Goal: Task Accomplishment & Management: Manage account settings

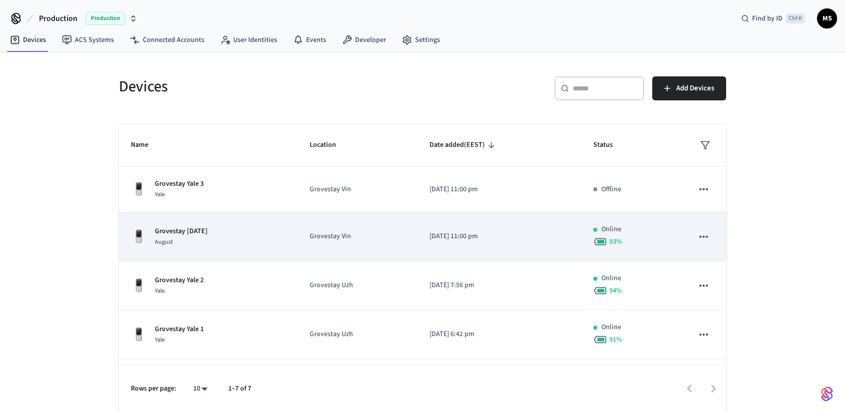
scroll to position [140, 0]
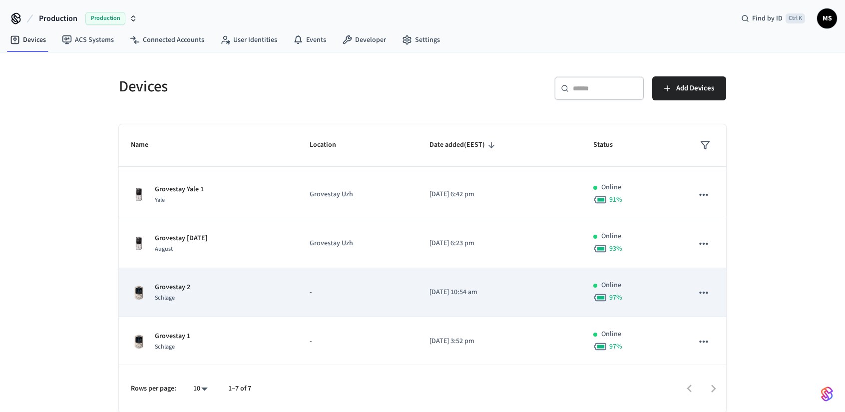
click at [271, 290] on div "Grovestay 2 Schlage" at bounding box center [208, 292] width 155 height 21
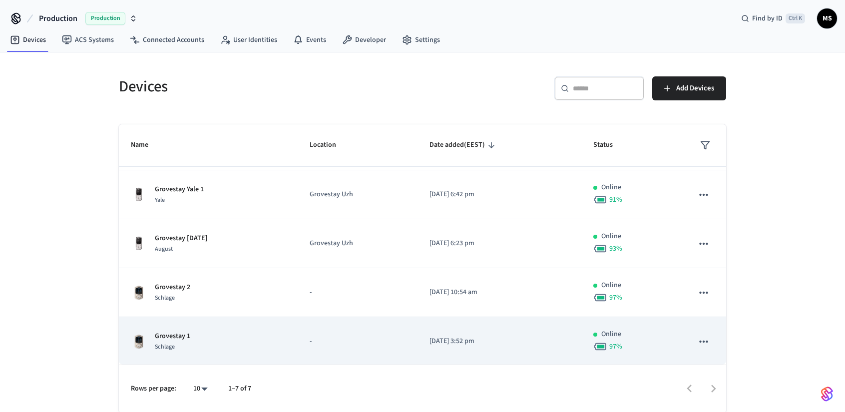
click at [269, 323] on td "Grovestay 1 Schlage" at bounding box center [208, 341] width 179 height 49
click at [251, 338] on div "Grovestay 1 Schlage" at bounding box center [208, 341] width 155 height 21
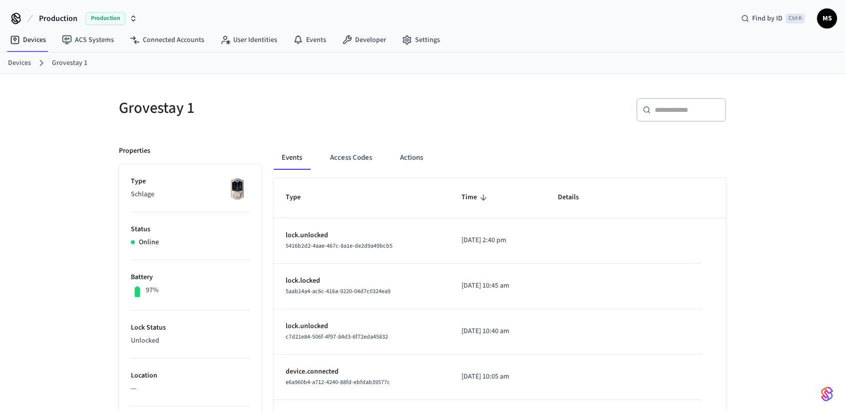
click at [300, 109] on h5 "Grovestay 1" at bounding box center [268, 108] width 298 height 20
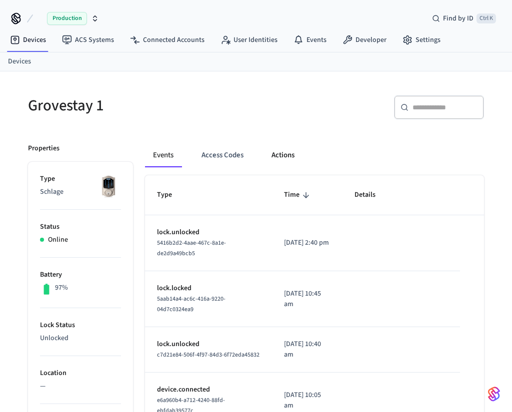
click at [281, 148] on button "Actions" at bounding box center [282, 155] width 39 height 24
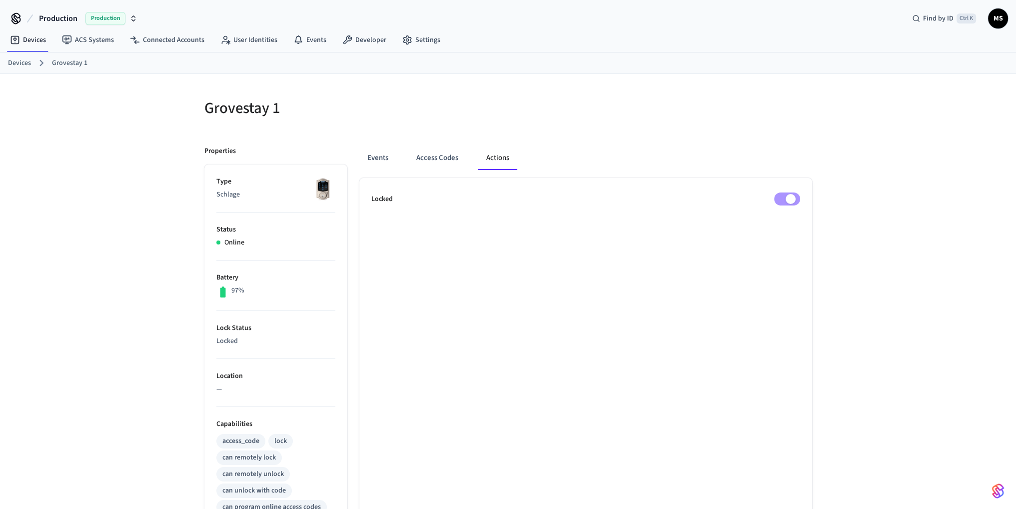
click at [378, 191] on ul "Locked" at bounding box center [585, 459] width 453 height 563
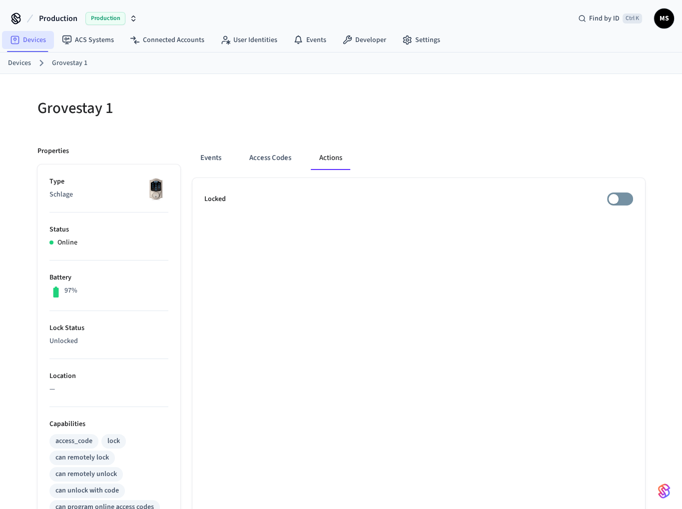
click at [34, 38] on link "Devices" at bounding box center [28, 40] width 52 height 18
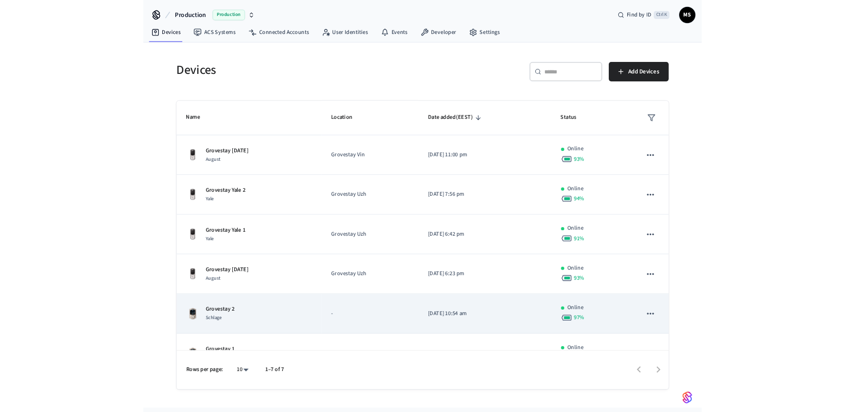
scroll to position [73, 0]
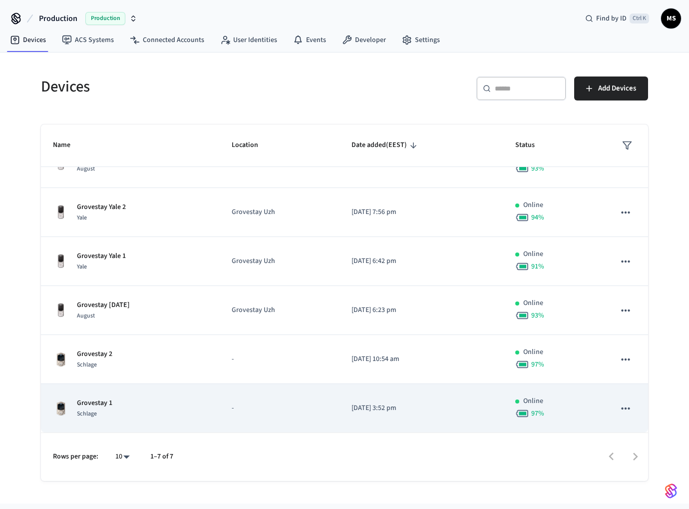
click at [185, 412] on div "Grovestay 1 Schlage" at bounding box center [130, 408] width 155 height 21
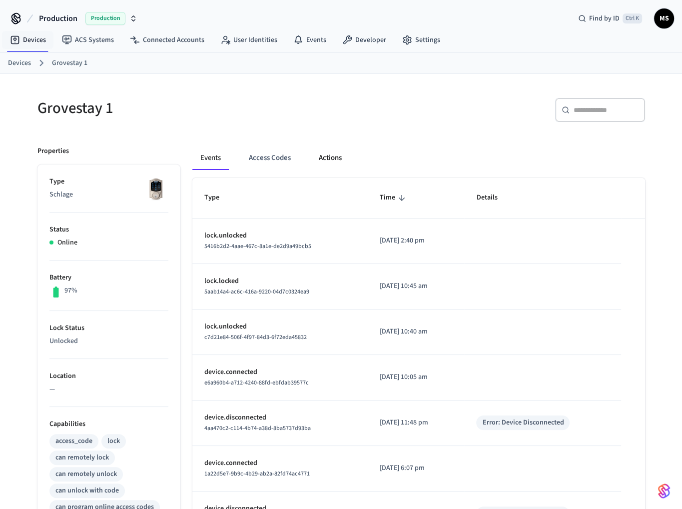
click at [326, 153] on button "Actions" at bounding box center [330, 158] width 39 height 24
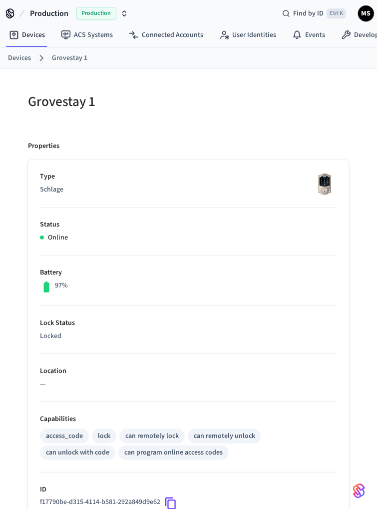
click at [307, 100] on div at bounding box center [272, 109] width 155 height 32
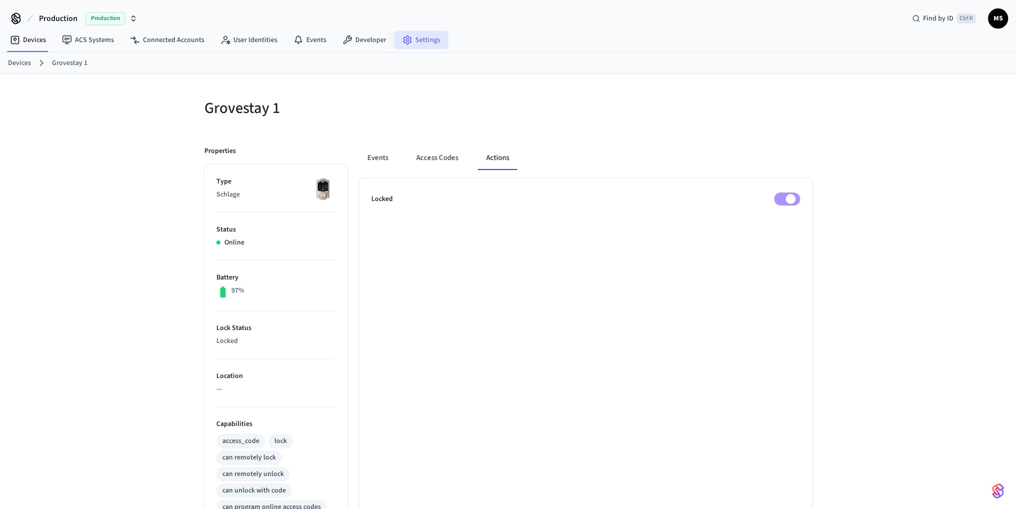
click at [378, 36] on link "Settings" at bounding box center [421, 40] width 54 height 18
click at [371, 36] on link "Developer" at bounding box center [364, 40] width 60 height 18
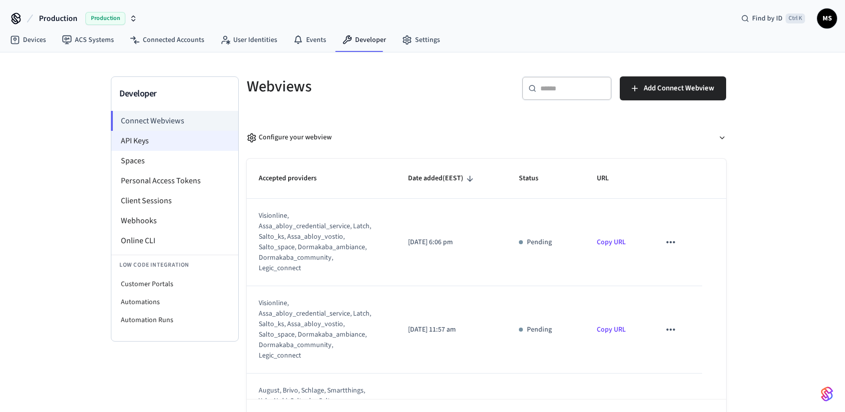
click at [170, 139] on li "API Keys" at bounding box center [174, 141] width 127 height 20
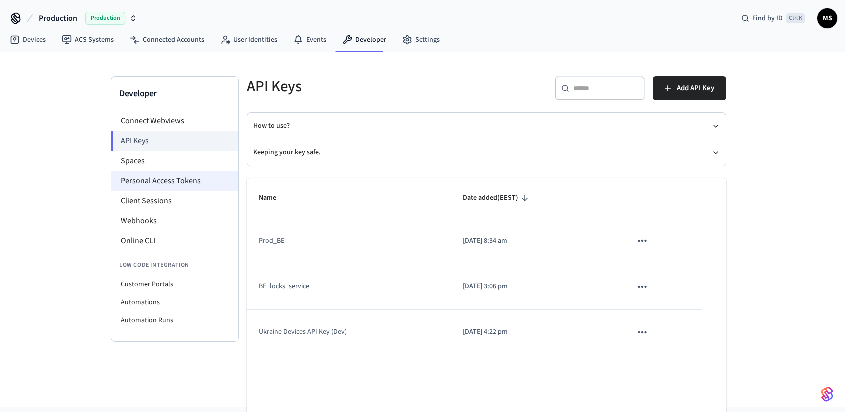
click at [180, 176] on li "Personal Access Tokens" at bounding box center [174, 181] width 127 height 20
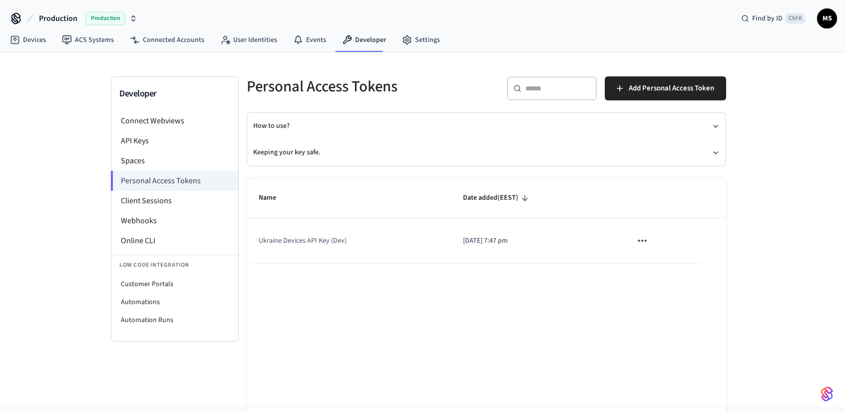
click at [378, 235] on td "Ukraine Devices API Key (Dev)" at bounding box center [349, 240] width 204 height 45
click at [378, 245] on p "[DATE] 7:47 pm" at bounding box center [535, 241] width 145 height 10
click at [378, 228] on td "sticky table" at bounding box center [661, 240] width 82 height 45
click at [378, 239] on icon "sticky table" at bounding box center [642, 240] width 13 height 13
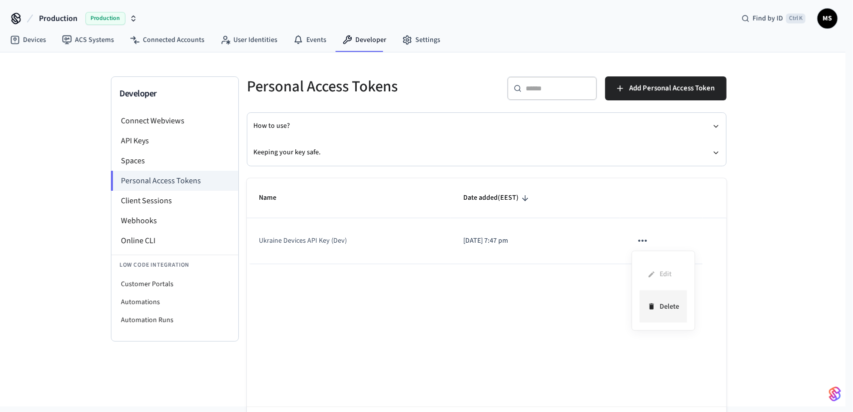
click at [378, 307] on li "Delete" at bounding box center [662, 306] width 47 height 31
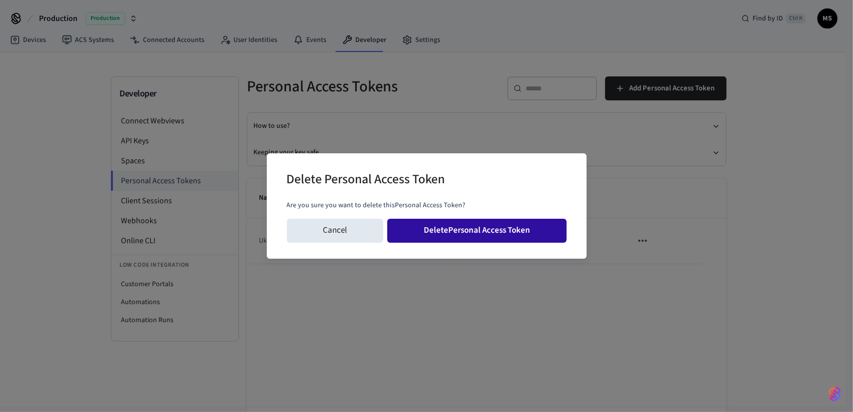
click at [378, 230] on button "Delete Personal Access Token" at bounding box center [476, 231] width 179 height 24
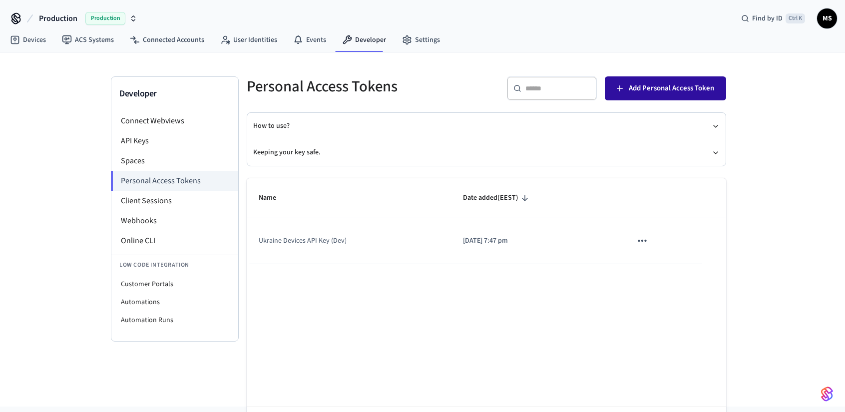
click at [378, 91] on span "Add Personal Access Token" at bounding box center [671, 88] width 85 height 13
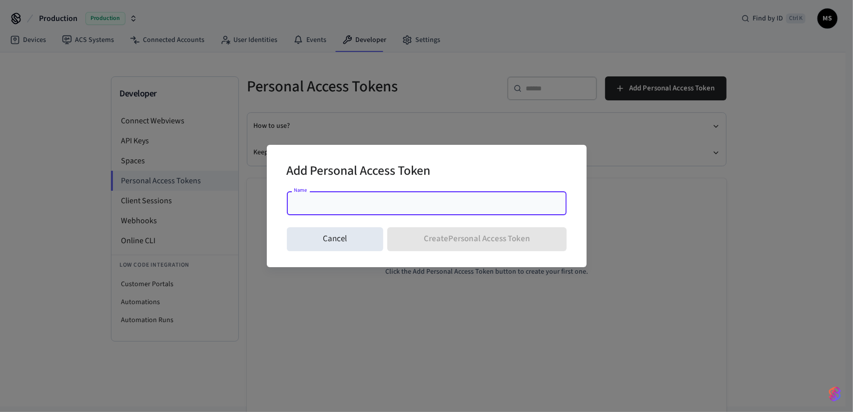
type input "*"
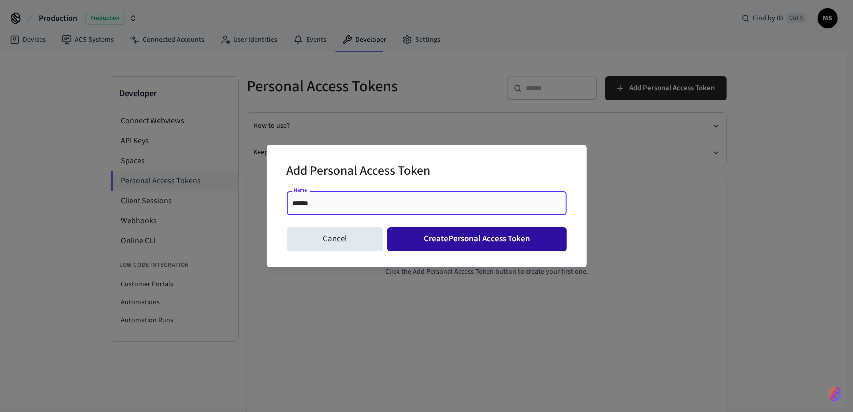
type input "******"
click at [378, 238] on button "Create Personal Access Token" at bounding box center [476, 239] width 179 height 24
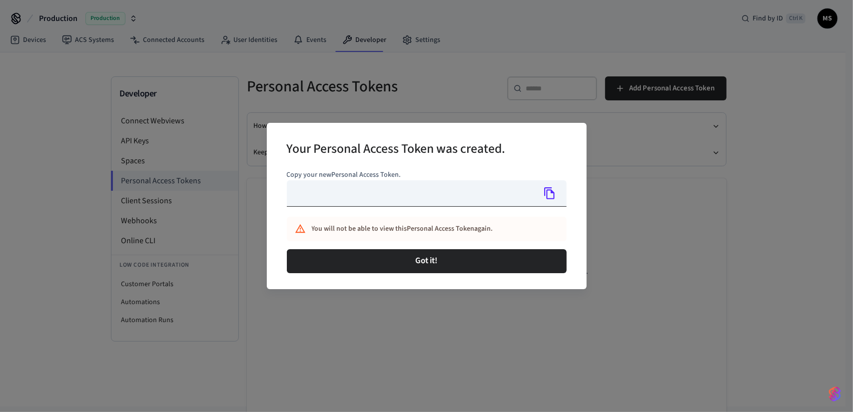
type input "**********"
click at [378, 193] on icon "Copy" at bounding box center [550, 193] width 10 height 12
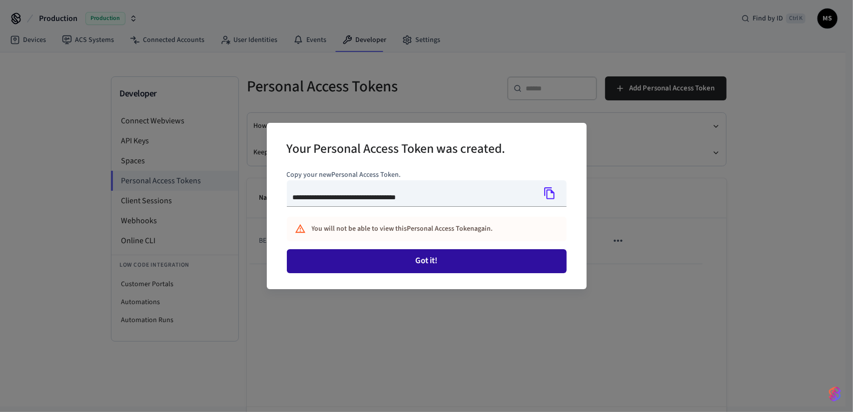
drag, startPoint x: 511, startPoint y: 265, endPoint x: 499, endPoint y: 252, distance: 17.3
click at [378, 265] on button "Got it!" at bounding box center [427, 261] width 280 height 24
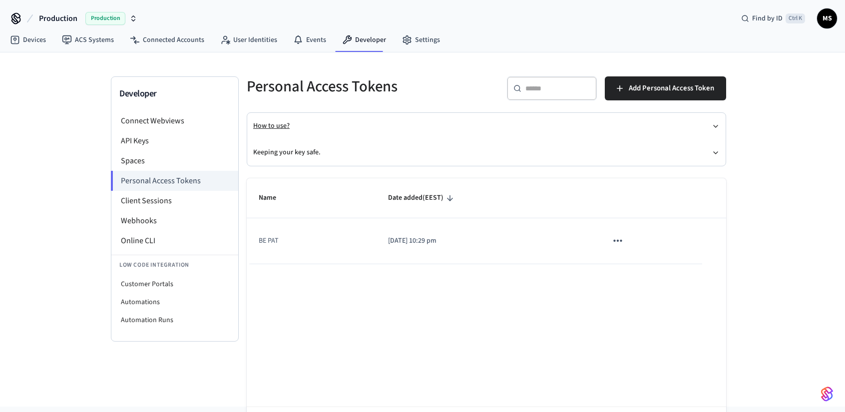
click at [278, 126] on button "How to use?" at bounding box center [486, 126] width 467 height 26
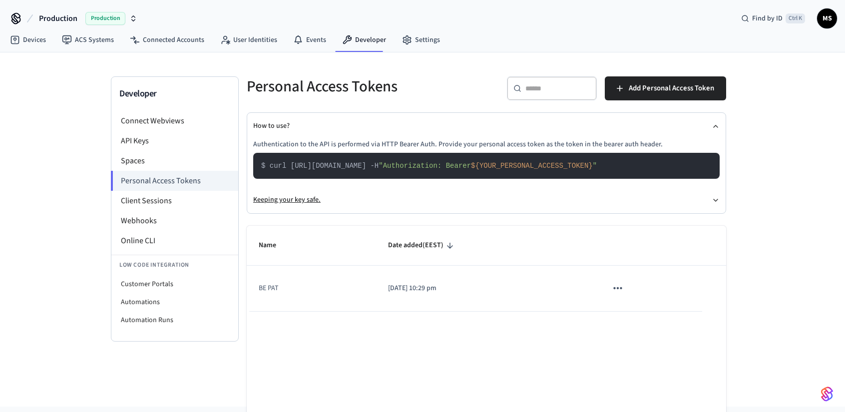
click at [378, 194] on button "Keeping your key safe." at bounding box center [486, 200] width 467 height 26
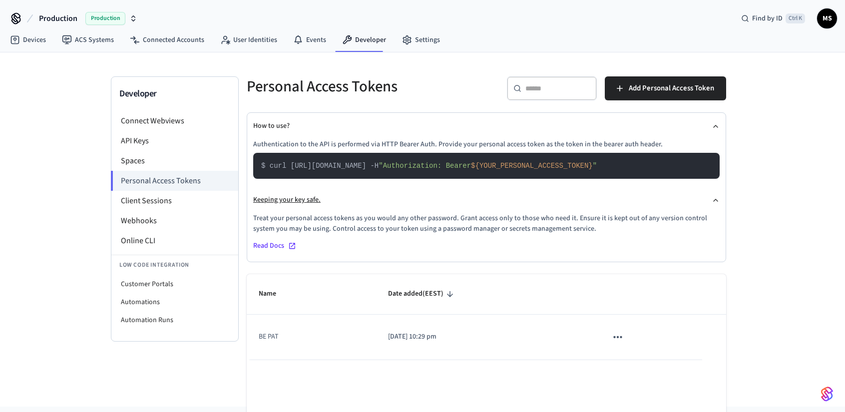
click at [378, 195] on button "Keeping your key safe." at bounding box center [486, 200] width 467 height 26
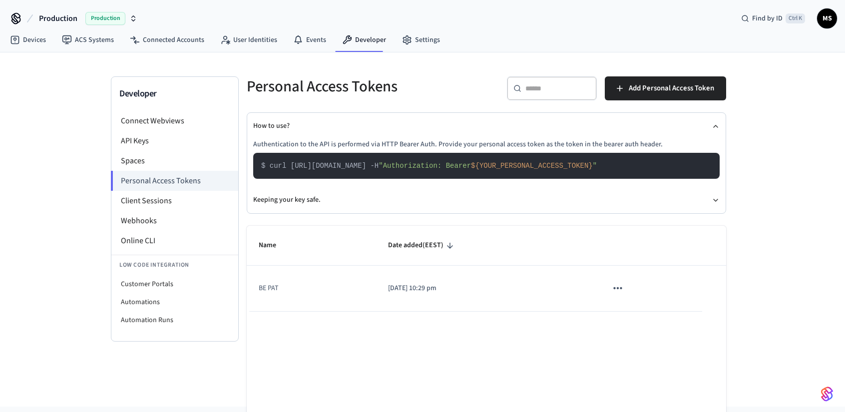
click at [378, 283] on p "[DATE] 10:29 pm" at bounding box center [485, 288] width 195 height 10
click at [371, 141] on p "Authentication to the API is performed via HTTP Bearer Auth. Provide your perso…" at bounding box center [486, 144] width 467 height 10
click at [294, 199] on button "Keeping your key safe." at bounding box center [486, 200] width 467 height 26
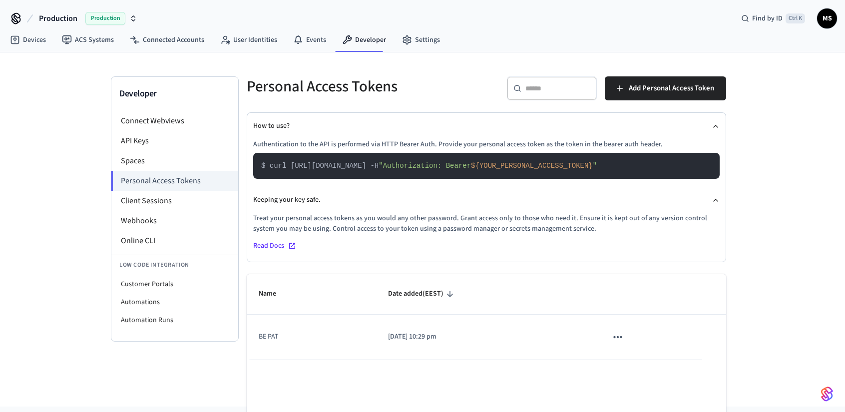
click at [278, 242] on span "Read Docs" at bounding box center [268, 246] width 31 height 10
click at [160, 182] on li "Personal Access Tokens" at bounding box center [174, 181] width 127 height 20
click at [41, 41] on link "Devices" at bounding box center [28, 40] width 52 height 18
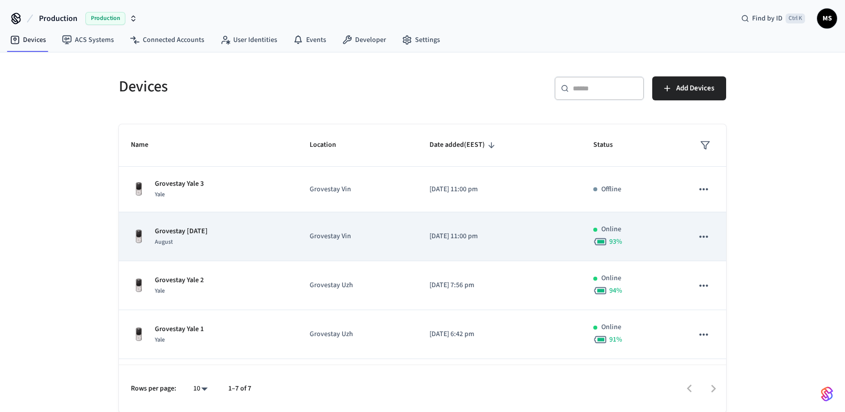
scroll to position [140, 0]
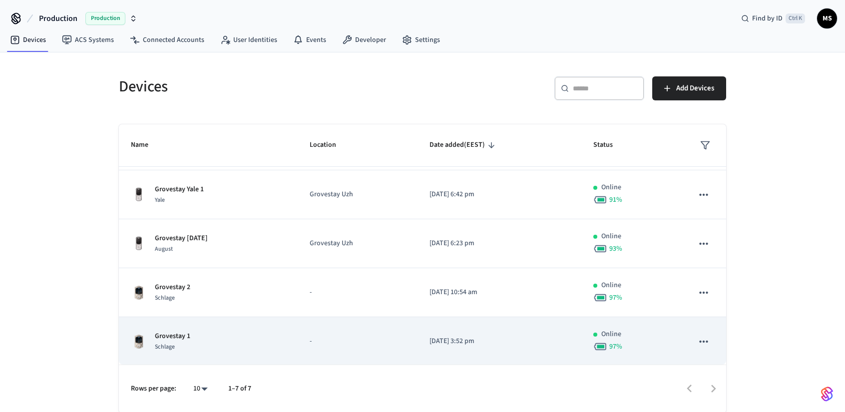
click at [233, 337] on div "Grovestay 1 Schlage" at bounding box center [208, 341] width 155 height 21
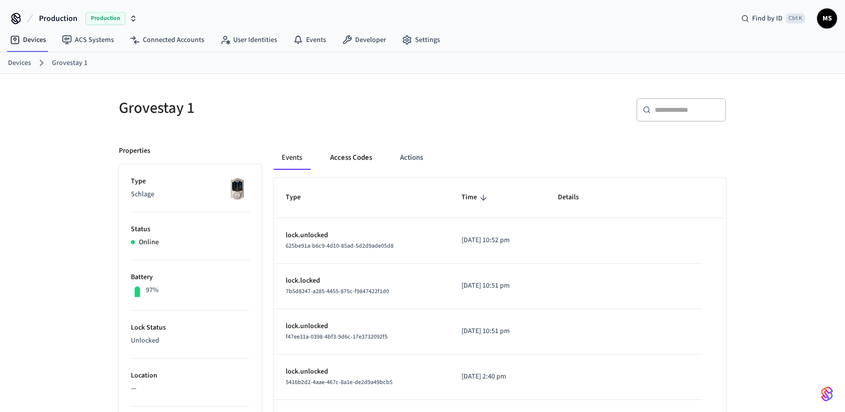
click at [356, 156] on button "Access Codes" at bounding box center [351, 158] width 58 height 24
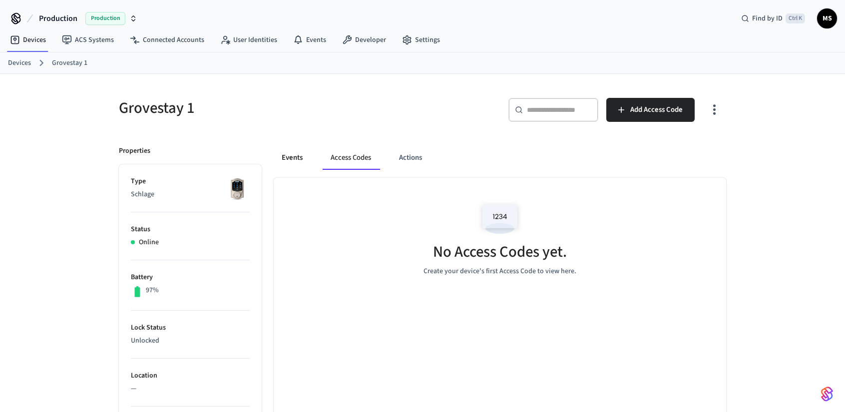
click at [304, 163] on button "Events" at bounding box center [292, 158] width 37 height 24
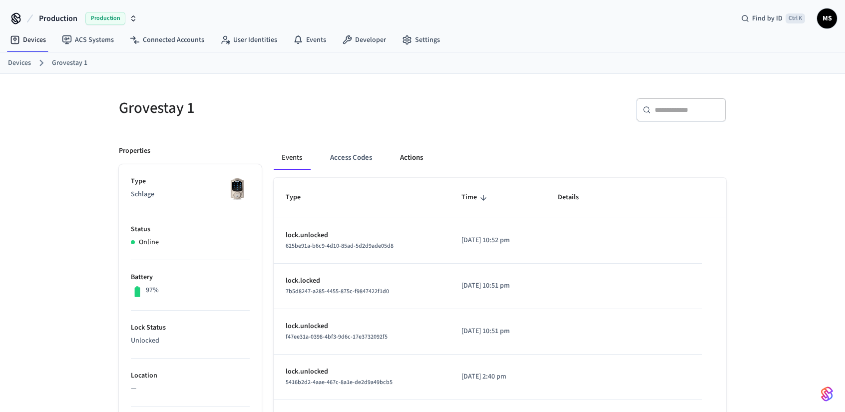
click at [378, 158] on button "Actions" at bounding box center [411, 158] width 39 height 24
